Goal: Task Accomplishment & Management: Complete application form

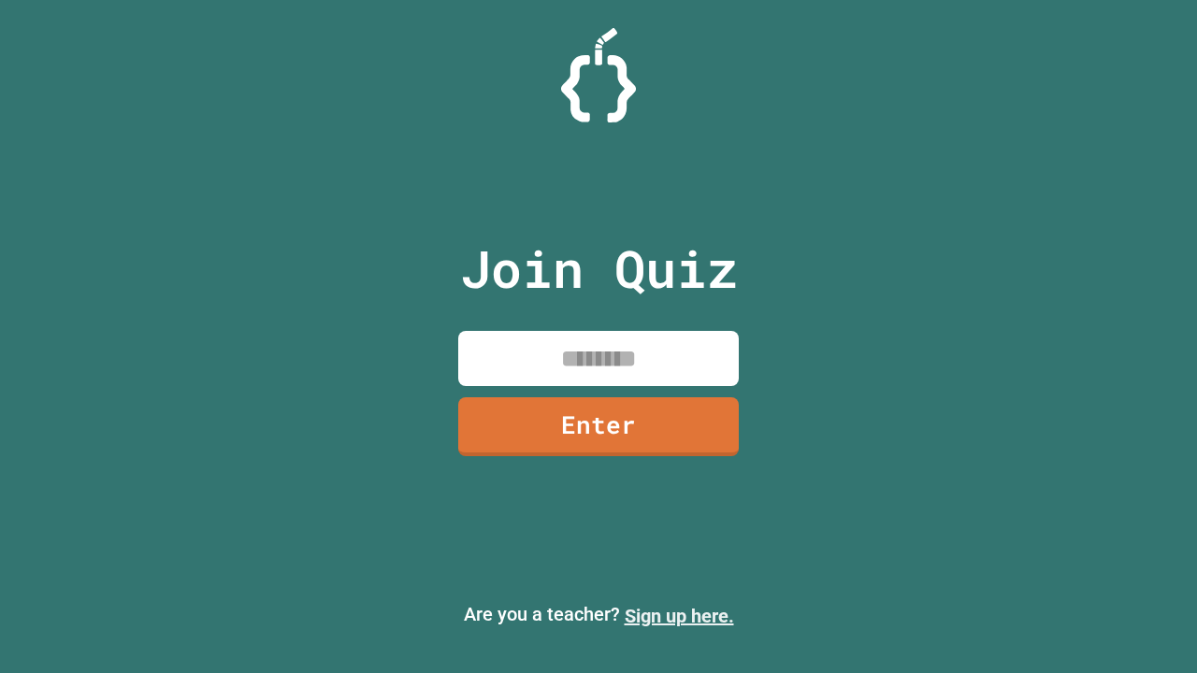
click at [679, 616] on link "Sign up here." at bounding box center [679, 616] width 109 height 22
